Goal: Task Accomplishment & Management: Manage account settings

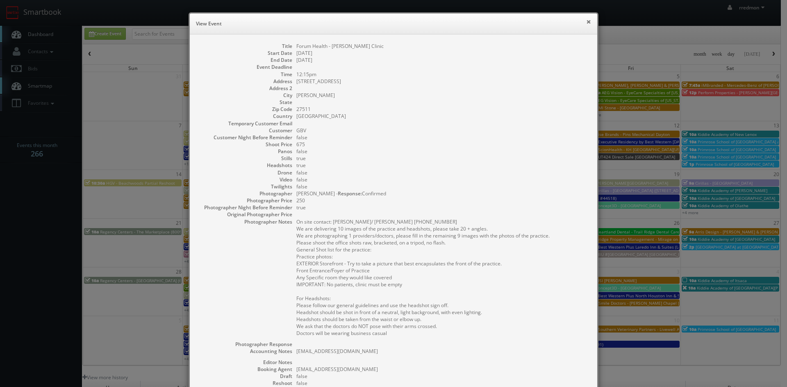
click at [586, 22] on button "×" at bounding box center [588, 22] width 5 height 6
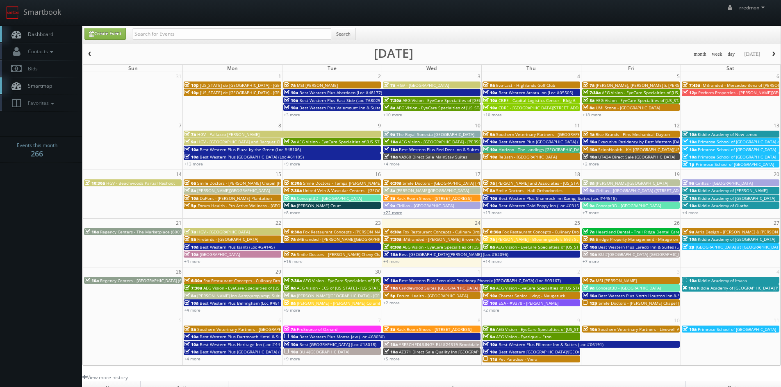
click at [396, 214] on link "+22 more" at bounding box center [392, 213] width 19 height 6
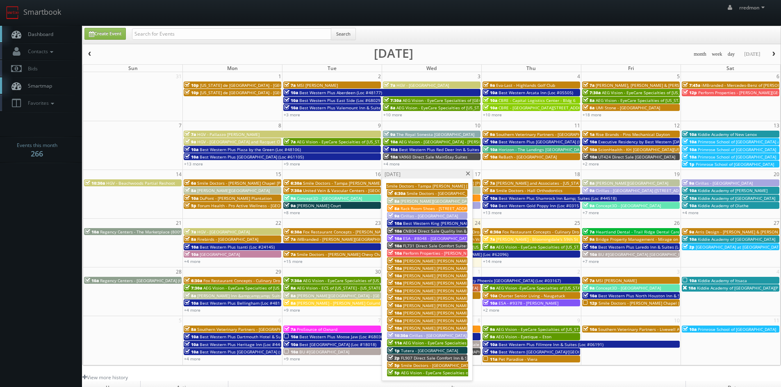
click at [423, 214] on span "Cirillas - [GEOGRAPHIC_DATA]" at bounding box center [428, 216] width 57 height 6
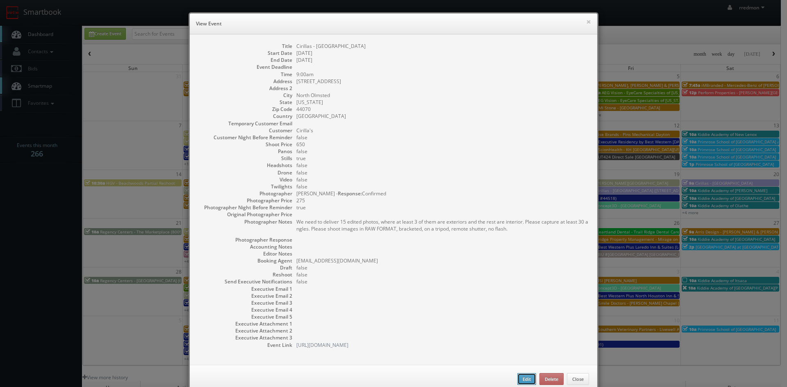
click at [524, 380] on button "Edit" at bounding box center [526, 379] width 19 height 12
type input "Cirillas - [GEOGRAPHIC_DATA]"
type input "24940 Lorain Rd"
type input "North Olmsted"
type input "44070"
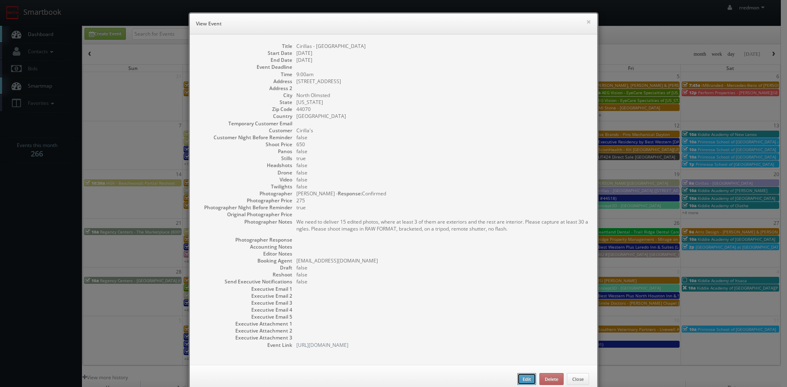
type input "650"
checkbox input "true"
type input "09/17/2025"
type input "9:00am"
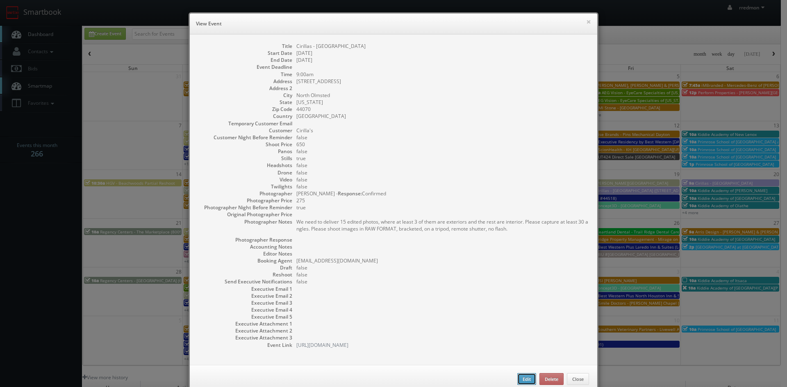
checkbox input "true"
type textarea "We need to deliver 15 edited photos, where at least 3 of them are exteriors and…"
select select "[US_STATE]"
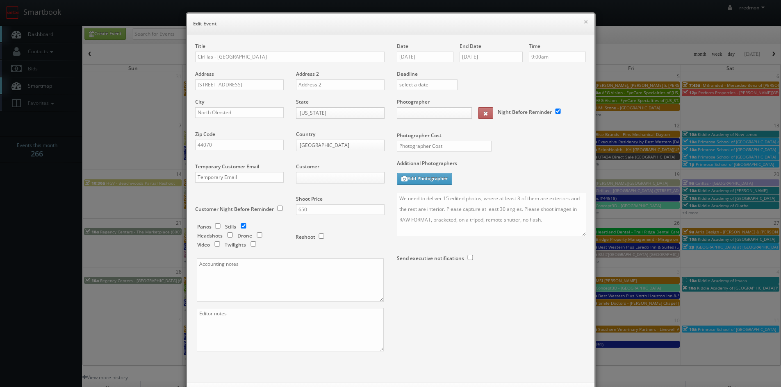
type input "275"
select select "cirillas@mg.cs3calendar.com"
select select "internetviewcompany@gmail.com"
click at [195, 57] on input "Cirillas - [GEOGRAPHIC_DATA]" at bounding box center [289, 57] width 189 height 11
click at [583, 23] on button "×" at bounding box center [585, 22] width 5 height 6
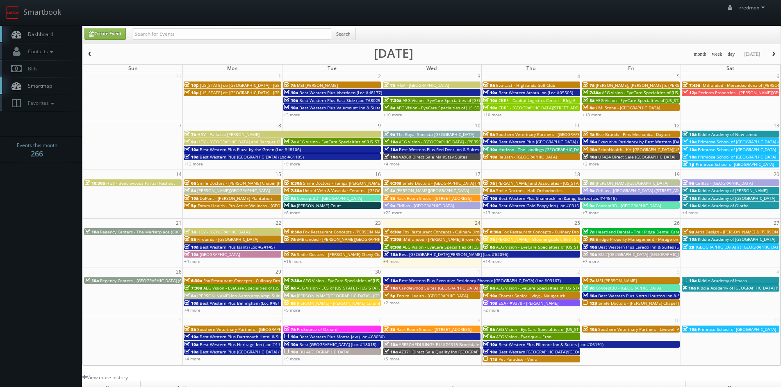
click at [772, 52] on span "button" at bounding box center [773, 54] width 6 height 5
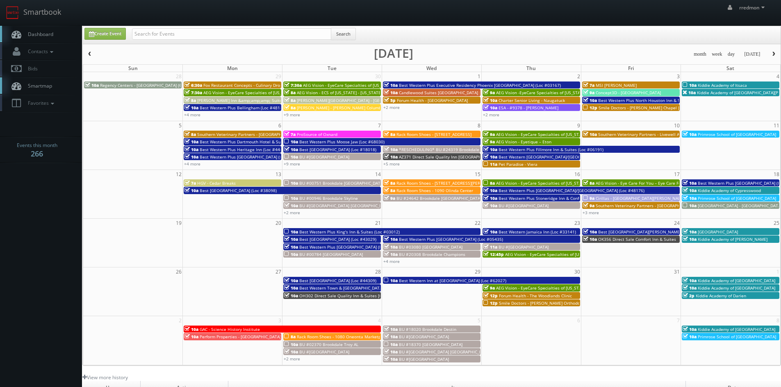
click at [622, 198] on span "Cirillas - Fort Wayne (4625 Coldwater Rd)" at bounding box center [660, 198] width 130 height 6
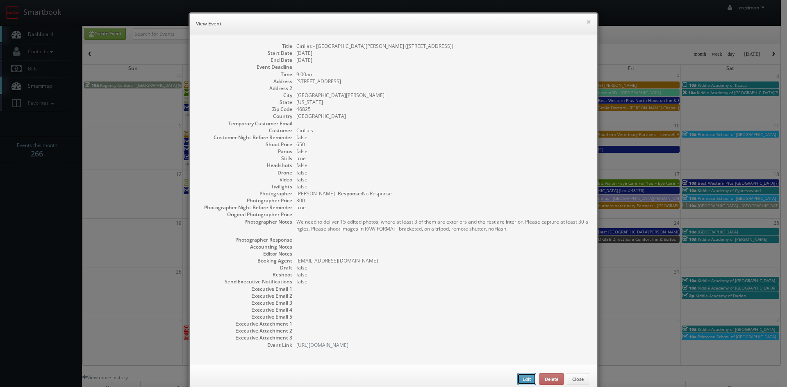
click at [517, 377] on button "Edit" at bounding box center [526, 379] width 19 height 12
type input "Cirillas - Fort Wayne (4625 Coldwater Rd)"
type input "[STREET_ADDRESS]"
type input "[GEOGRAPHIC_DATA][PERSON_NAME]"
type input "46825"
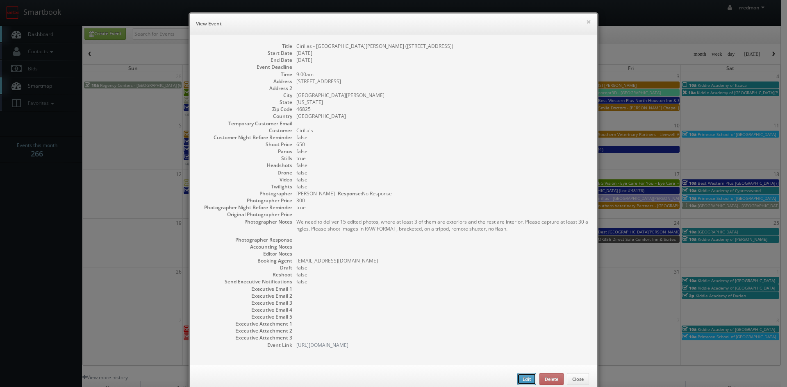
type input "[DATE]"
type input "300"
select select "[US_STATE]"
select select "contact@focusonstudio.com"
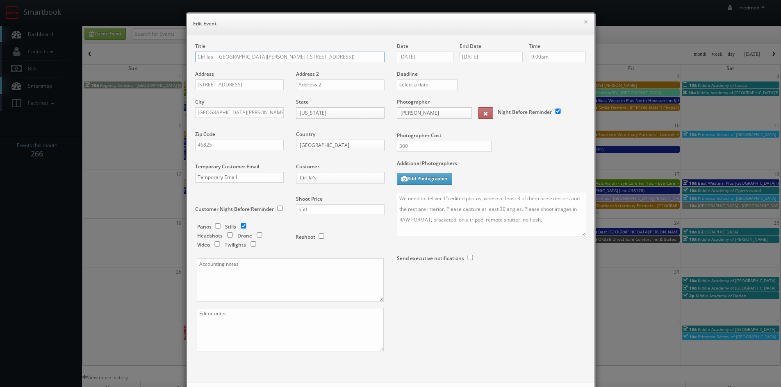
click at [195, 55] on input "Cirillas - Fort Wayne (4625 Coldwater Rd)" at bounding box center [289, 57] width 189 height 11
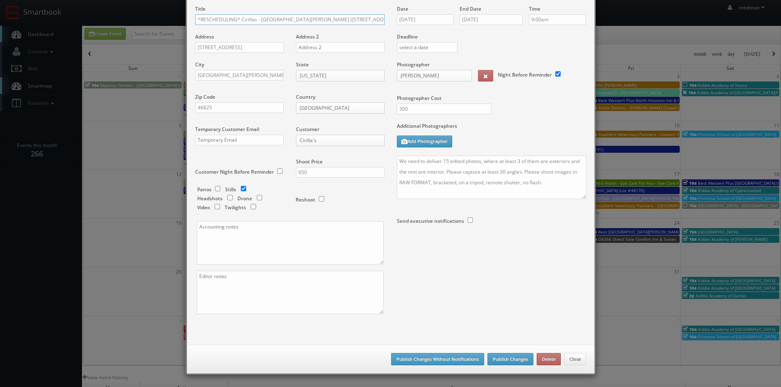
type input "*RESCHEDULING* Cirillas - [GEOGRAPHIC_DATA][PERSON_NAME] ([STREET_ADDRESS])"
click at [506, 357] on button "Publish Changes" at bounding box center [510, 359] width 46 height 12
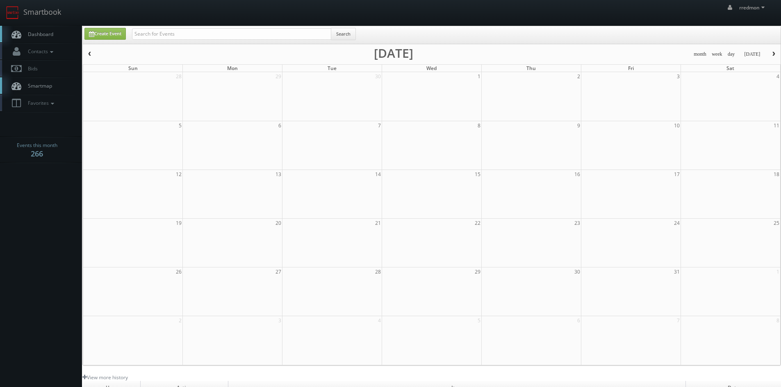
click at [31, 36] on span "Dashboard" at bounding box center [39, 34] width 30 height 7
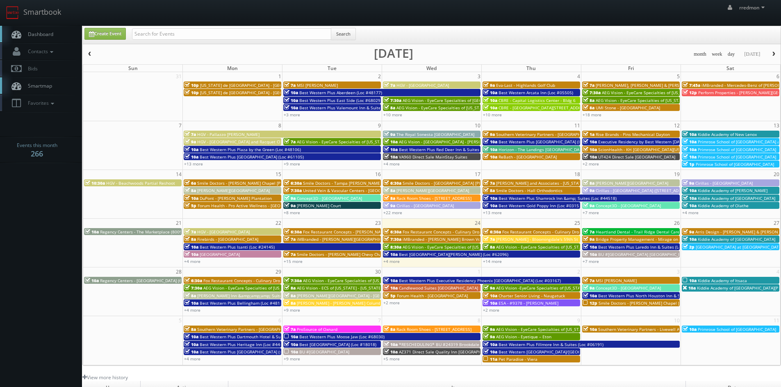
click at [772, 56] on span "button" at bounding box center [773, 54] width 6 height 5
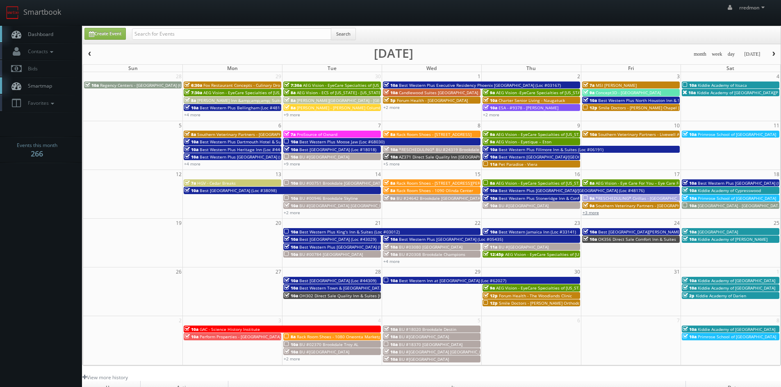
click at [595, 213] on link "+3 more" at bounding box center [590, 213] width 16 height 6
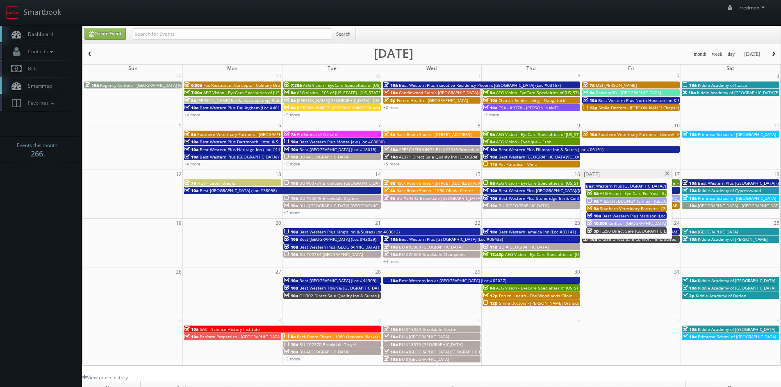
click at [620, 222] on span "Cirillas - Fort Wayne (Covington Road)" at bounding box center [691, 223] width 166 height 6
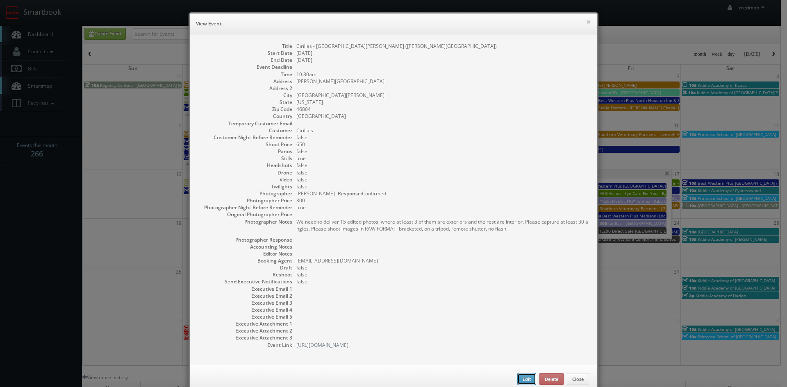
click at [517, 382] on button "Edit" at bounding box center [526, 379] width 19 height 12
select select "[US_STATE]"
select select "cirillas@mg.cs3calendar.com"
select select "contact@focusonstudio.com"
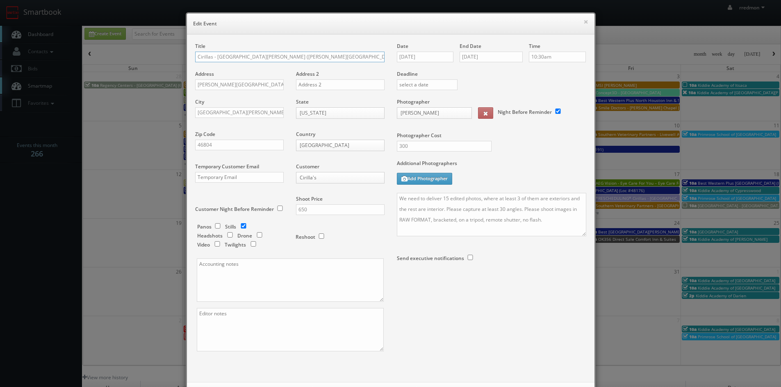
click at [195, 56] on input "Cirillas - Fort Wayne (Covington Road)" at bounding box center [289, 57] width 189 height 11
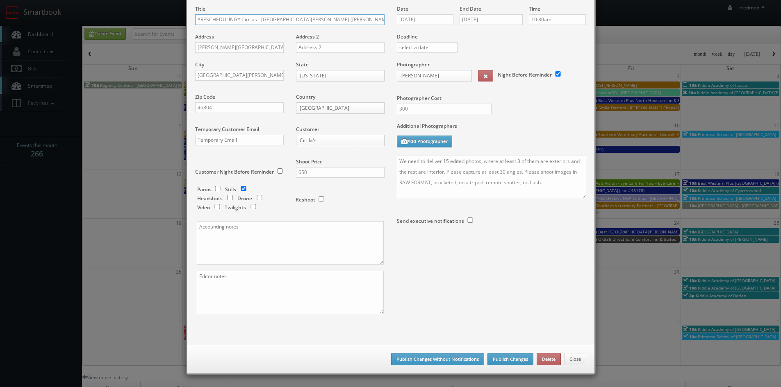
type input "*RESCHEDULING* Cirillas - [GEOGRAPHIC_DATA][PERSON_NAME] ([PERSON_NAME][GEOGRAP…"
click at [499, 359] on button "Publish Changes" at bounding box center [510, 359] width 46 height 12
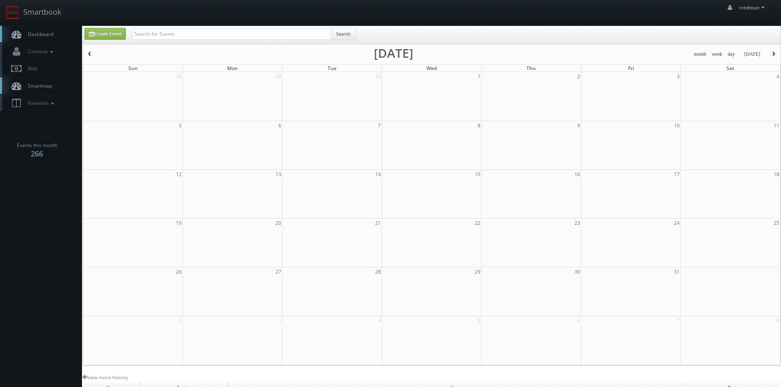
click at [34, 31] on span "Dashboard" at bounding box center [39, 34] width 30 height 7
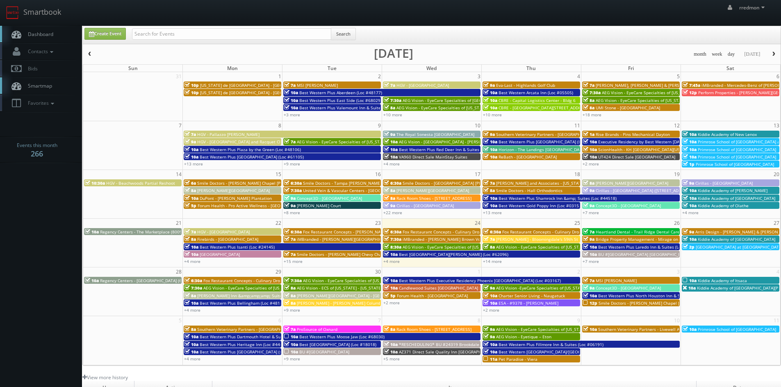
click at [773, 54] on span "button" at bounding box center [773, 54] width 6 height 5
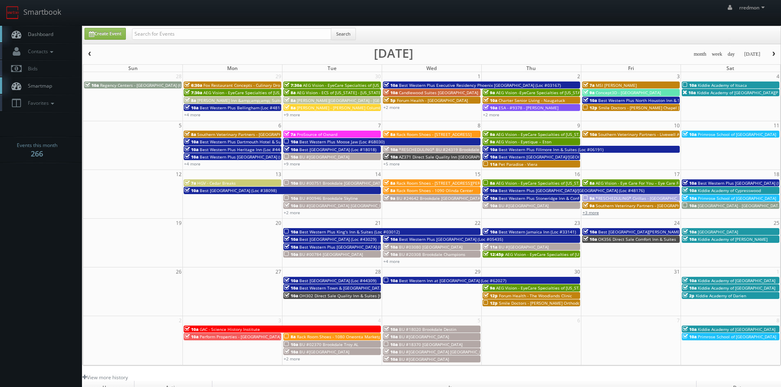
click at [593, 211] on link "+3 more" at bounding box center [590, 213] width 16 height 6
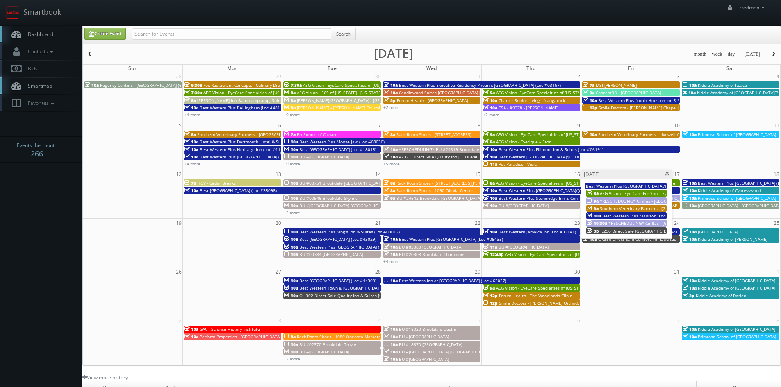
click at [666, 175] on span at bounding box center [666, 174] width 5 height 5
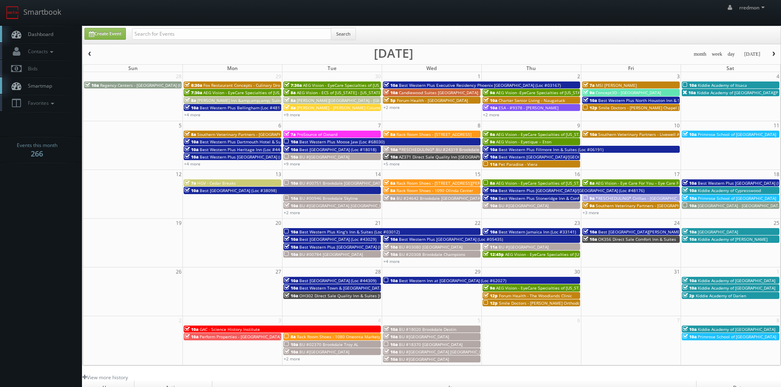
click at [610, 196] on span "*RESCHEDULING* Cirillas - [GEOGRAPHIC_DATA][PERSON_NAME] ([STREET_ADDRESS])" at bounding box center [678, 198] width 167 height 6
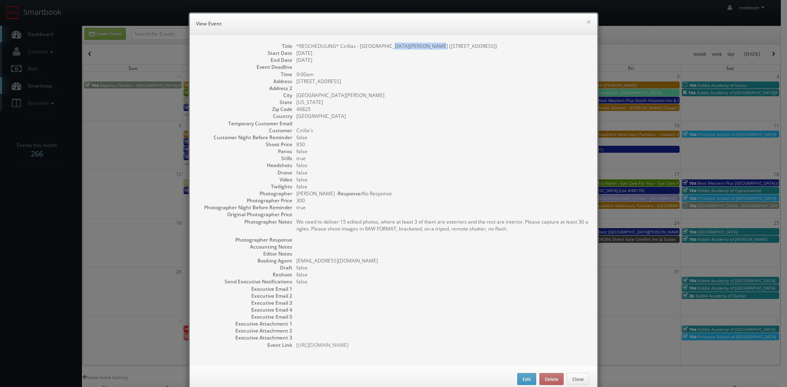
drag, startPoint x: 384, startPoint y: 45, endPoint x: 427, endPoint y: 48, distance: 43.6
click at [427, 48] on dd "*RESCHEDULING* Cirillas - [GEOGRAPHIC_DATA][PERSON_NAME] ([STREET_ADDRESS])" at bounding box center [442, 46] width 293 height 7
copy dd "[STREET_ADDRESS]"
click at [586, 22] on button "×" at bounding box center [588, 22] width 5 height 6
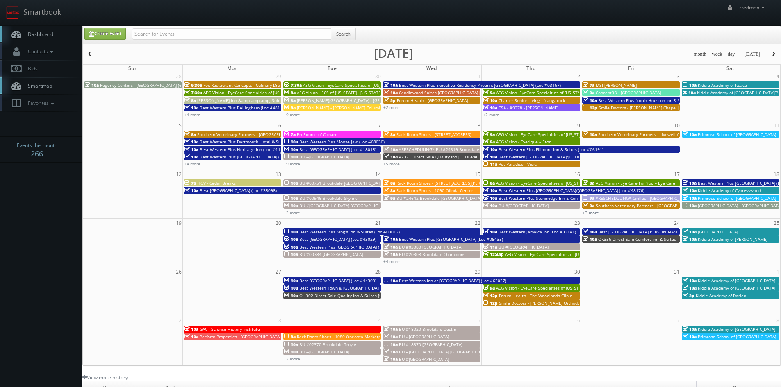
click at [593, 214] on link "+3 more" at bounding box center [590, 213] width 16 height 6
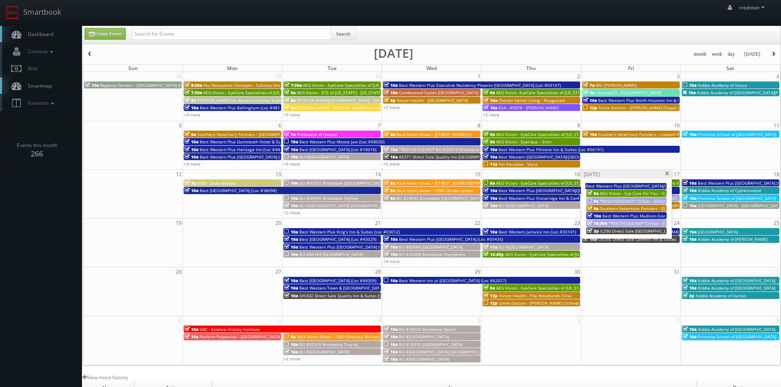
click at [612, 224] on span "*RESCHEDULING* Cirillas - [GEOGRAPHIC_DATA][PERSON_NAME] ([PERSON_NAME][GEOGRAP…" at bounding box center [709, 223] width 203 height 6
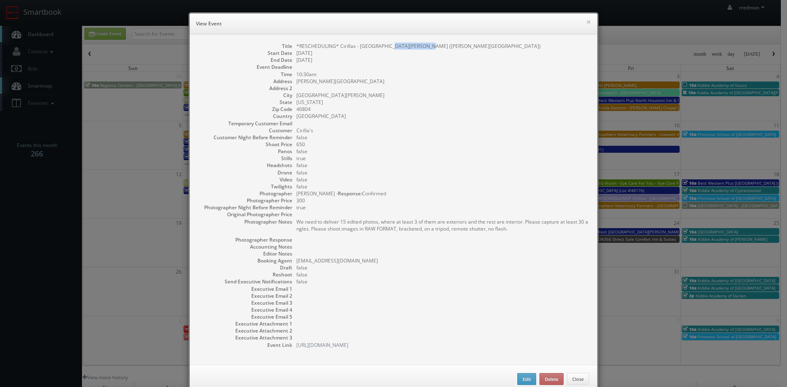
drag, startPoint x: 385, startPoint y: 47, endPoint x: 420, endPoint y: 48, distance: 34.4
click at [420, 48] on dd "*RESCHEDULING* Cirillas - [GEOGRAPHIC_DATA][PERSON_NAME] ([PERSON_NAME][GEOGRAP…" at bounding box center [442, 46] width 293 height 7
copy dd "[PERSON_NAME][GEOGRAPHIC_DATA]"
click at [586, 20] on button "×" at bounding box center [588, 22] width 5 height 6
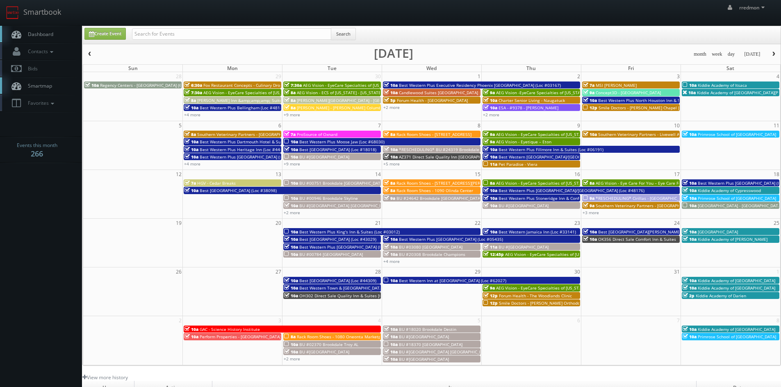
click at [91, 52] on span "button" at bounding box center [90, 54] width 6 height 5
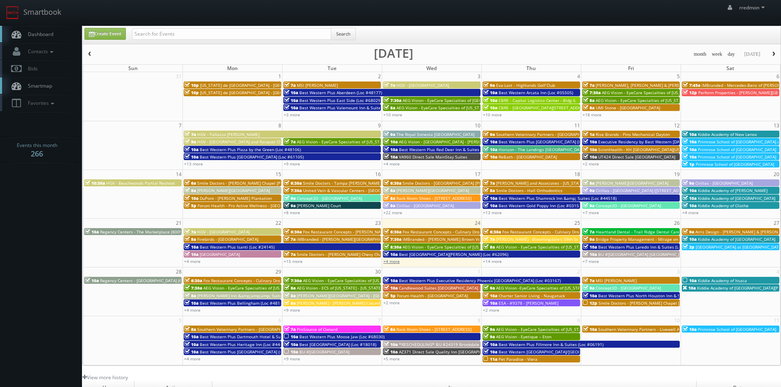
click at [395, 261] on link "+4 more" at bounding box center [391, 262] width 16 height 6
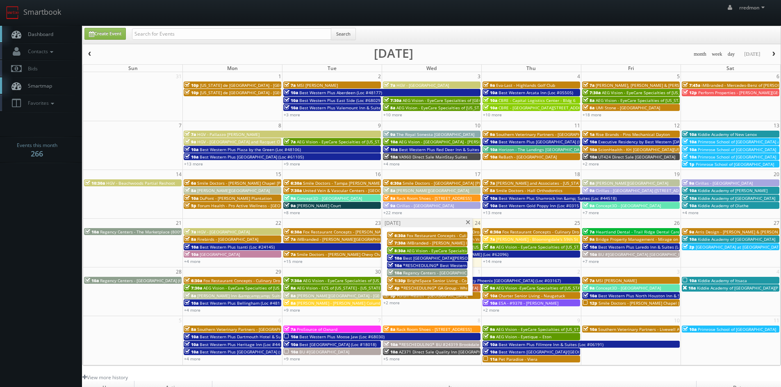
click at [453, 252] on span "AEG Vision - EyeCare Specialties of [US_STATE] - A1A Family EyeCare" at bounding box center [474, 251] width 134 height 6
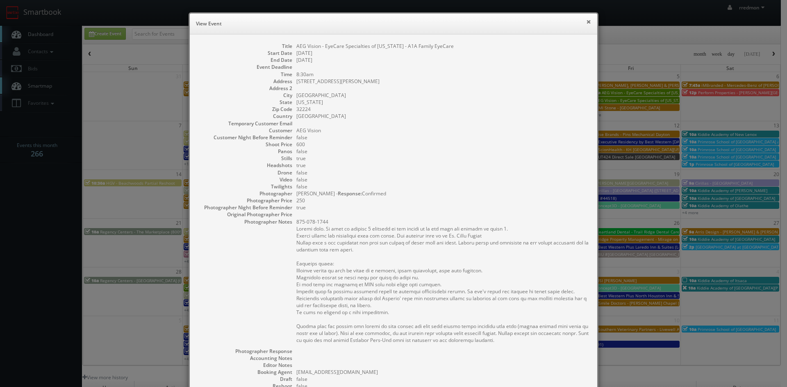
click at [586, 22] on button "×" at bounding box center [588, 22] width 5 height 6
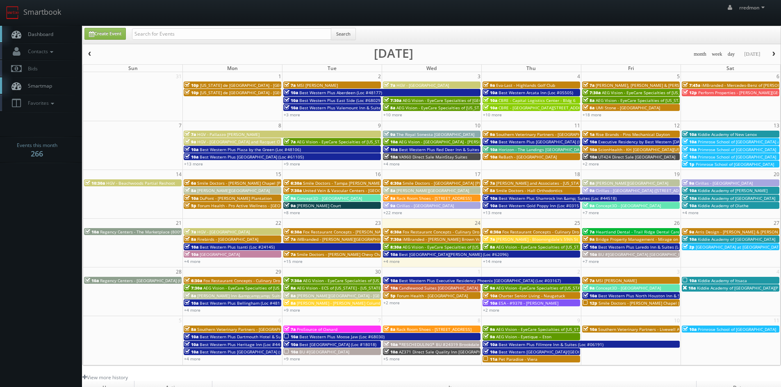
click at [412, 238] on span "iMBranded - [PERSON_NAME] Brown Volkswagen" at bounding box center [450, 239] width 96 height 6
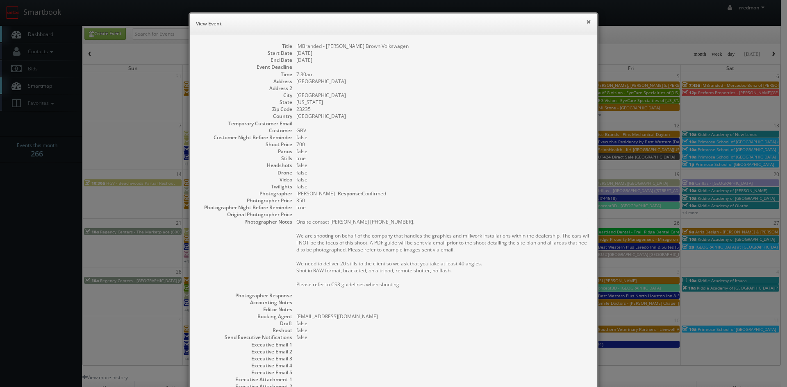
drag, startPoint x: 585, startPoint y: 23, endPoint x: 572, endPoint y: 22, distance: 13.2
click at [586, 23] on button "×" at bounding box center [588, 22] width 5 height 6
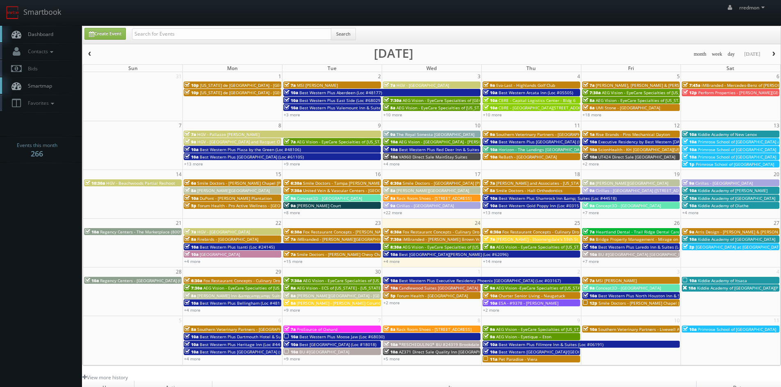
click at [443, 239] on span "iMBranded - [PERSON_NAME] Brown Volkswagen" at bounding box center [450, 239] width 96 height 6
